Goal: Navigation & Orientation: Find specific page/section

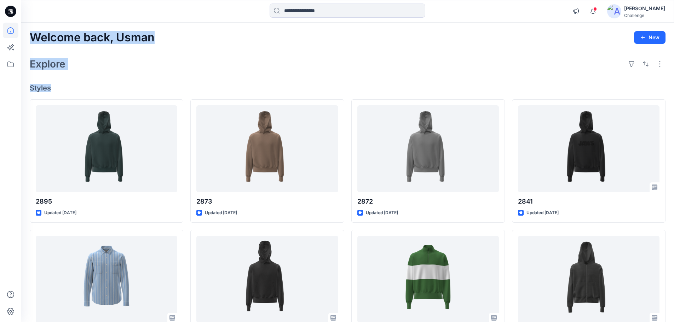
drag, startPoint x: 29, startPoint y: 37, endPoint x: 59, endPoint y: 93, distance: 64.0
click at [59, 93] on div "Welcome back, Usman New Explore Styles 2895 Updated [DATE] 2821-3099 Updated [D…" at bounding box center [347, 270] width 653 height 495
click at [273, 83] on div "Welcome back, Usman New Explore Styles 2895 Updated [DATE] 2821-3099 Updated [D…" at bounding box center [347, 270] width 653 height 495
drag, startPoint x: 32, startPoint y: 38, endPoint x: 53, endPoint y: 85, distance: 52.3
click at [53, 85] on div "Welcome back, Usman New Explore Styles 2895 Updated [DATE] 2821-3099 Updated [D…" at bounding box center [347, 270] width 653 height 495
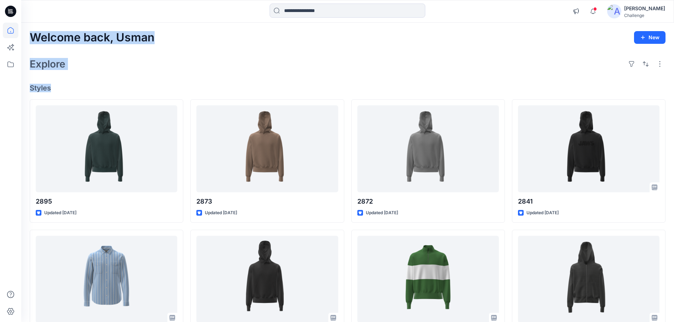
click at [36, 39] on h2 "Welcome back, Usman" at bounding box center [92, 37] width 125 height 13
drag, startPoint x: 31, startPoint y: 37, endPoint x: 51, endPoint y: 86, distance: 53.0
click at [51, 86] on div "Welcome back, Usman New Explore Styles 2895 Updated [DATE] 2821-3099 Updated [D…" at bounding box center [347, 270] width 653 height 495
click at [49, 90] on h4 "Styles" at bounding box center [348, 88] width 636 height 8
drag, startPoint x: 51, startPoint y: 89, endPoint x: 31, endPoint y: 33, distance: 59.0
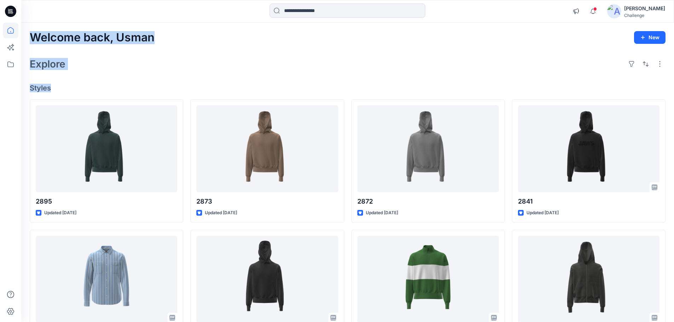
click at [31, 33] on div "Welcome back, Usman New Explore Styles 2895 Updated [DATE] 2821-3099 Updated [D…" at bounding box center [347, 270] width 653 height 495
click at [43, 40] on h2 "Welcome back, Usman" at bounding box center [92, 37] width 125 height 13
drag, startPoint x: 32, startPoint y: 35, endPoint x: 54, endPoint y: 88, distance: 57.4
click at [54, 88] on div "Welcome back, Usman New Explore Styles 2895 Updated [DATE] 2821-3099 Updated [D…" at bounding box center [347, 270] width 653 height 495
click at [47, 36] on h2 "Welcome back, Usman" at bounding box center [92, 37] width 125 height 13
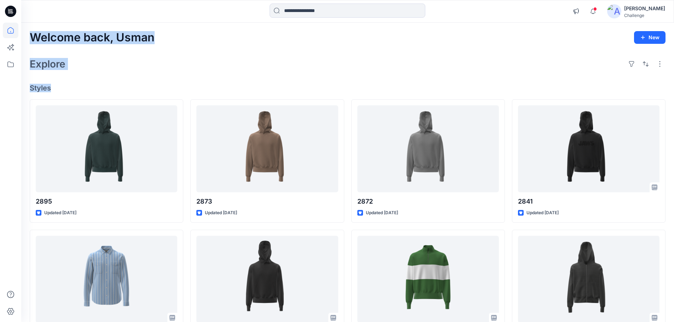
drag, startPoint x: 30, startPoint y: 37, endPoint x: 53, endPoint y: 86, distance: 54.0
click at [53, 86] on div "Welcome back, Usman New Explore Styles 2895 Updated [DATE] 2821-3099 Updated [D…" at bounding box center [347, 270] width 653 height 495
click at [50, 88] on h4 "Styles" at bounding box center [348, 88] width 636 height 8
drag, startPoint x: 50, startPoint y: 88, endPoint x: 37, endPoint y: 33, distance: 57.0
click at [37, 33] on div "Welcome back, Usman New Explore Styles 2895 Updated [DATE] 2821-3099 Updated [D…" at bounding box center [347, 270] width 653 height 495
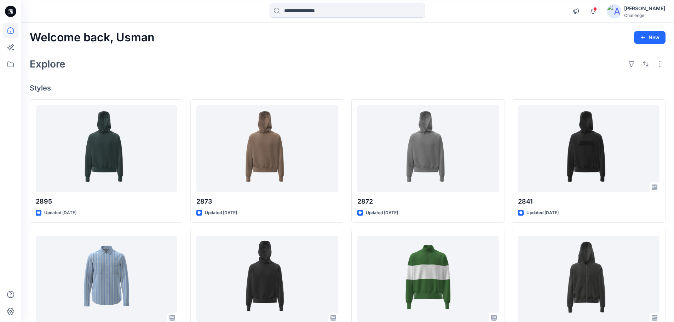
click at [35, 37] on h2 "Welcome back, Usman" at bounding box center [92, 37] width 125 height 13
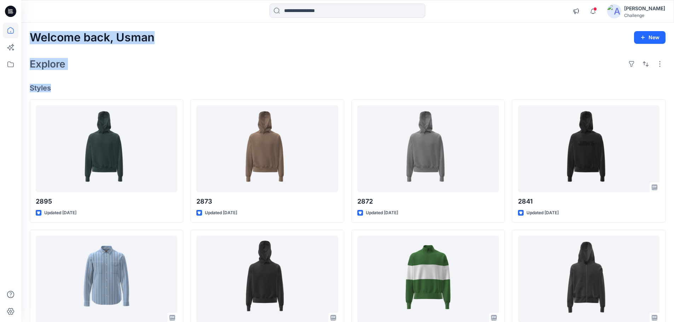
drag, startPoint x: 30, startPoint y: 38, endPoint x: 50, endPoint y: 87, distance: 53.3
click at [50, 87] on div "Welcome back, Usman New Explore Styles 2895 Updated [DATE] 2821-3099 Updated [D…" at bounding box center [347, 270] width 653 height 495
